Goal: Find specific page/section: Locate item on page

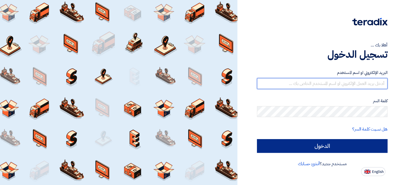
type input "[EMAIL_ADDRESS][DOMAIN_NAME]"
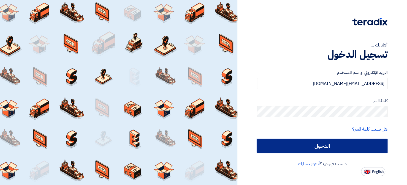
click at [349, 144] on input "الدخول" at bounding box center [322, 146] width 131 height 14
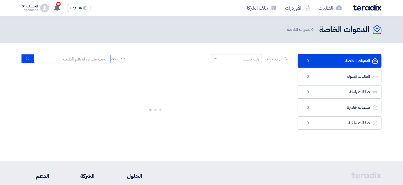
click at [67, 58] on input at bounding box center [72, 59] width 77 height 8
paste input "70785"
type input "70785"
click at [23, 56] on button "submit" at bounding box center [27, 59] width 12 height 9
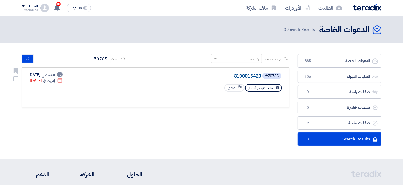
click at [250, 75] on link "8100015423" at bounding box center [206, 76] width 110 height 5
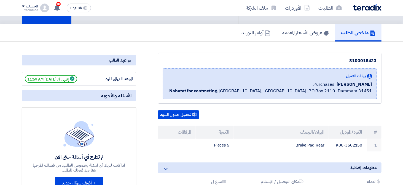
scroll to position [55, 0]
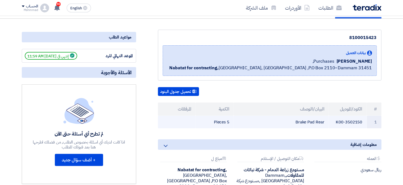
drag, startPoint x: 296, startPoint y: 121, endPoint x: 363, endPoint y: 120, distance: 67.5
click at [363, 120] on tr "1 3502150-K00 Brake Pad Rear 5 Pieces" at bounding box center [269, 122] width 223 height 13
copy tr "3502150-K00 Brake Pad Rear"
